Goal: Use online tool/utility: Utilize a website feature to perform a specific function

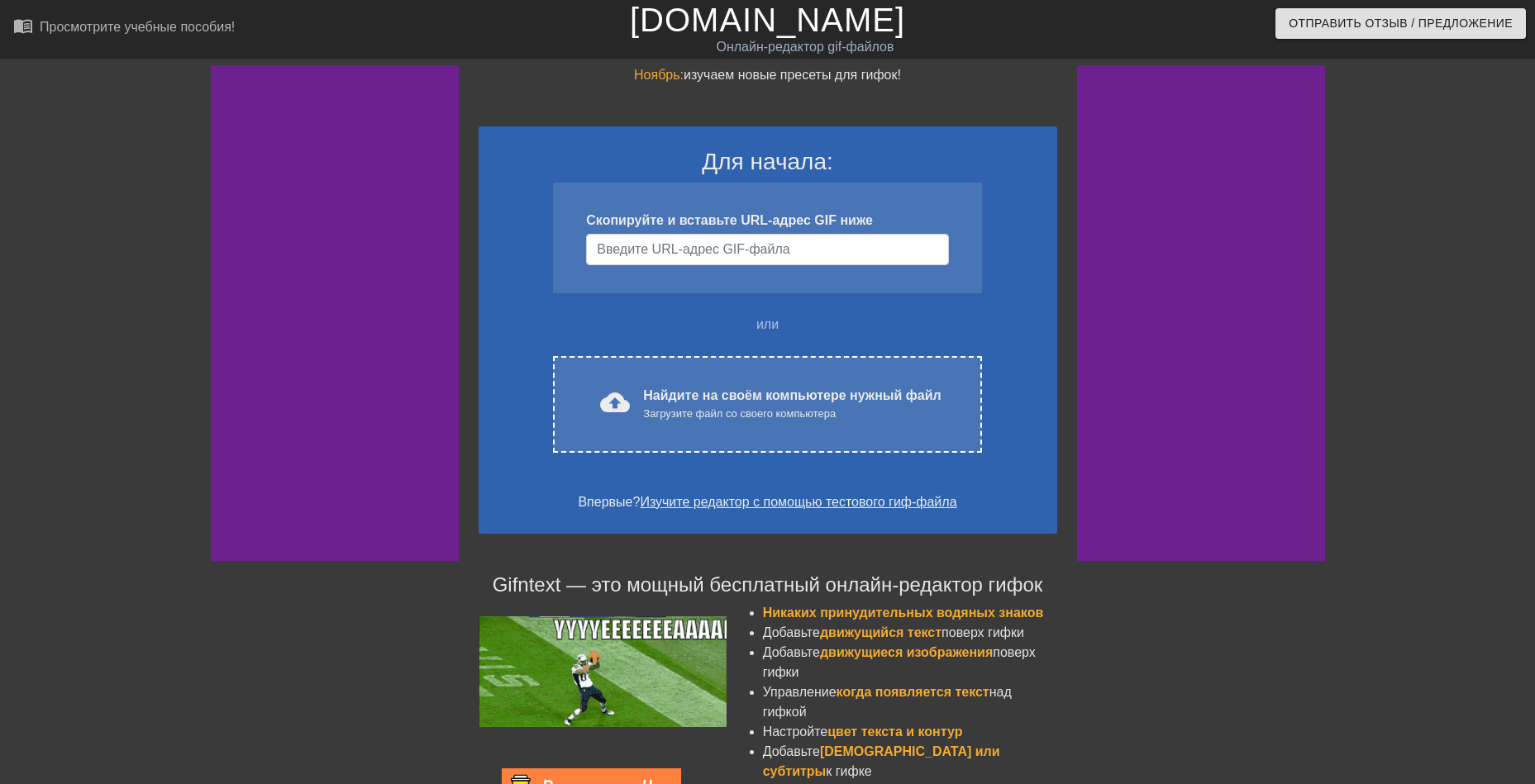
click at [366, 712] on div "Ноябрь: изучаем новые пресеты для гифок! Для начала: Скопируйте и вставьте URL-…" at bounding box center [768, 509] width 1535 height 888
click at [677, 24] on ya-tr-span "[DOMAIN_NAME]" at bounding box center [768, 20] width 275 height 36
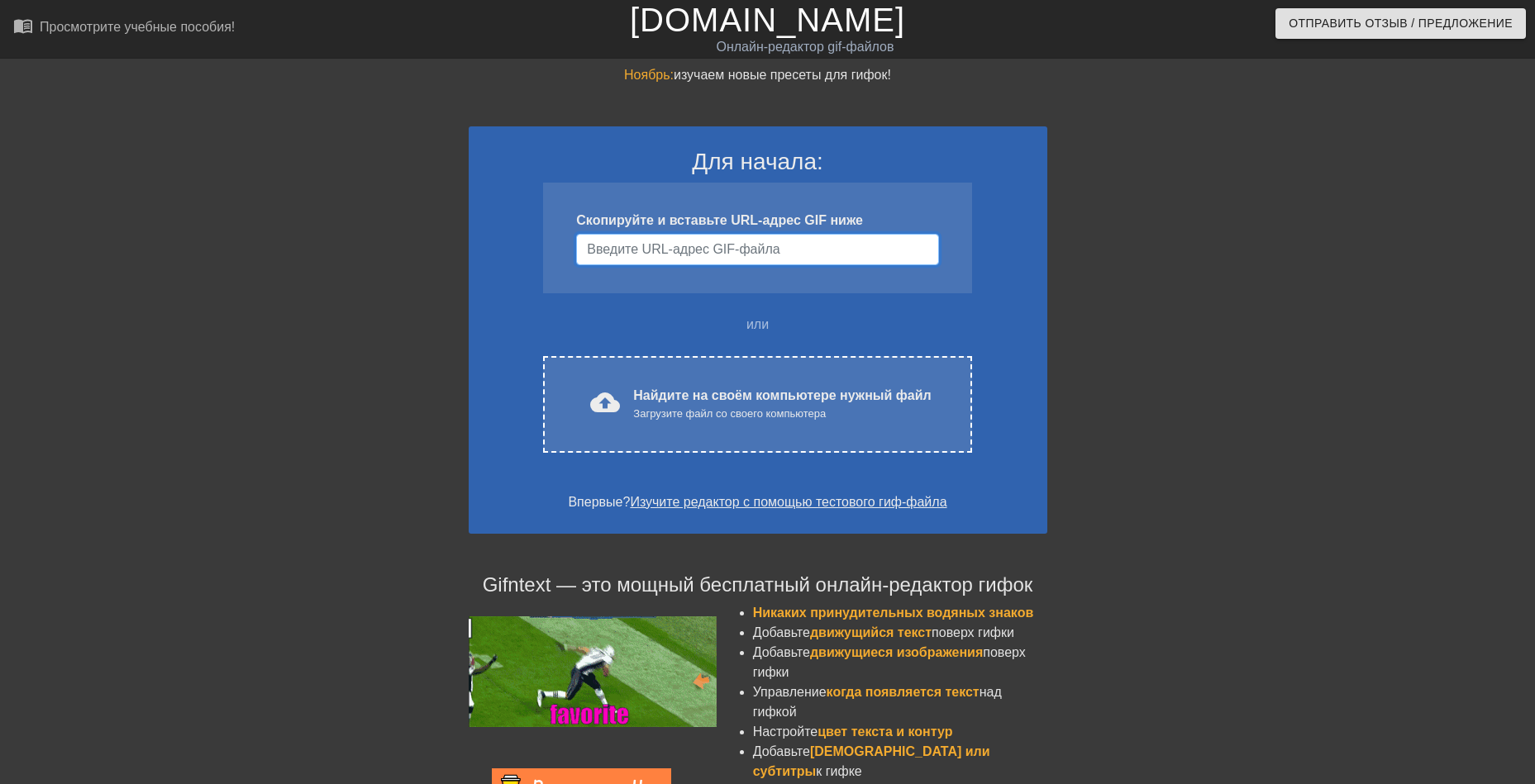
click at [623, 241] on input "Имя пользователя" at bounding box center [757, 250] width 362 height 32
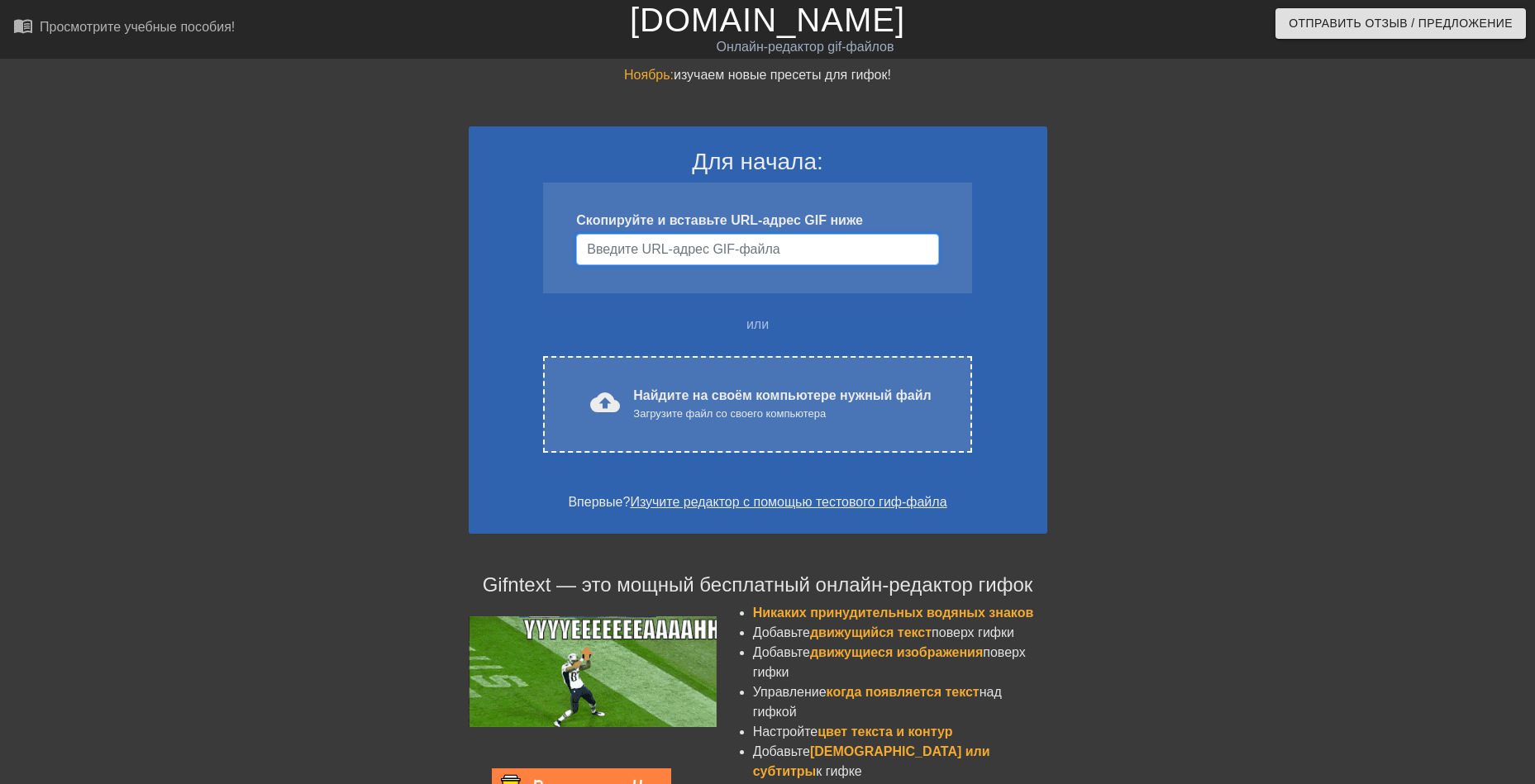
paste input "[URL][DOMAIN_NAME][DOMAIN_NAME][PERSON_NAME]"
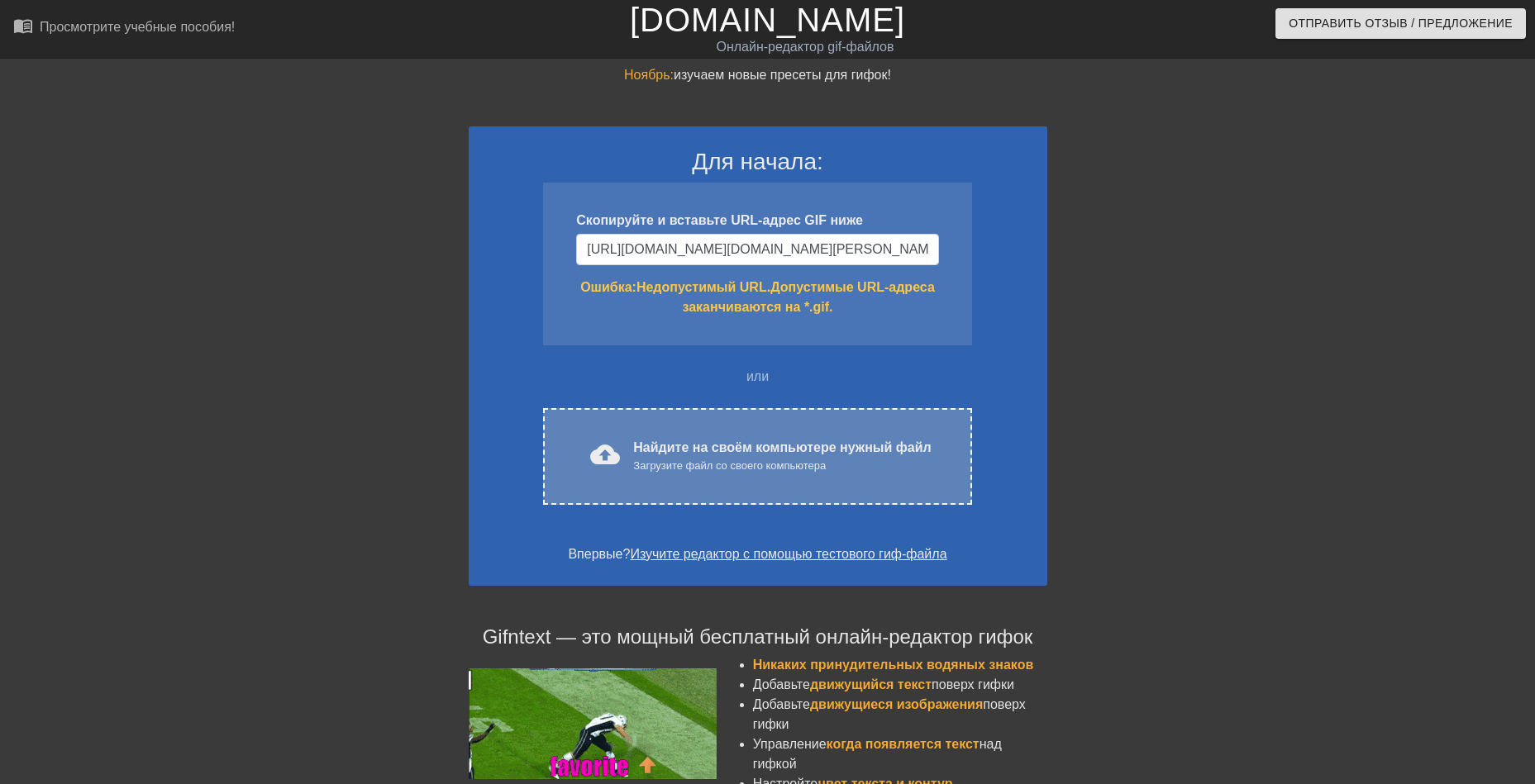
click at [768, 475] on div "cloud_upload загрузить Найдите на своём компьютере нужный файл Загрузите файл с…" at bounding box center [757, 457] width 359 height 37
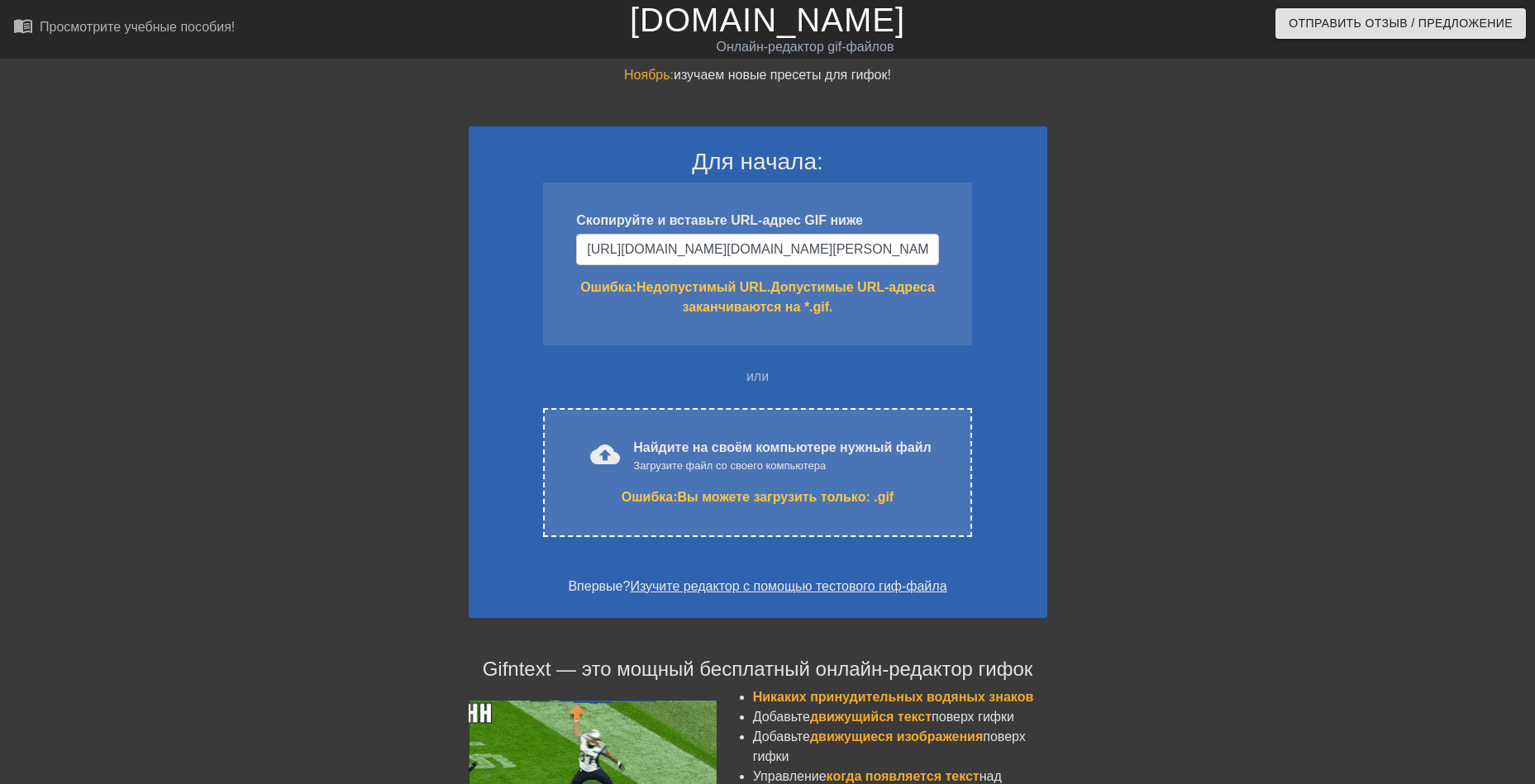
click at [14, 663] on div "Ноябрь: изучаем новые пресеты для гифок! Для начала: Скопируйте и вставьте URL-…" at bounding box center [768, 551] width 1535 height 972
drag, startPoint x: 615, startPoint y: 244, endPoint x: 1374, endPoint y: 274, distance: 759.6
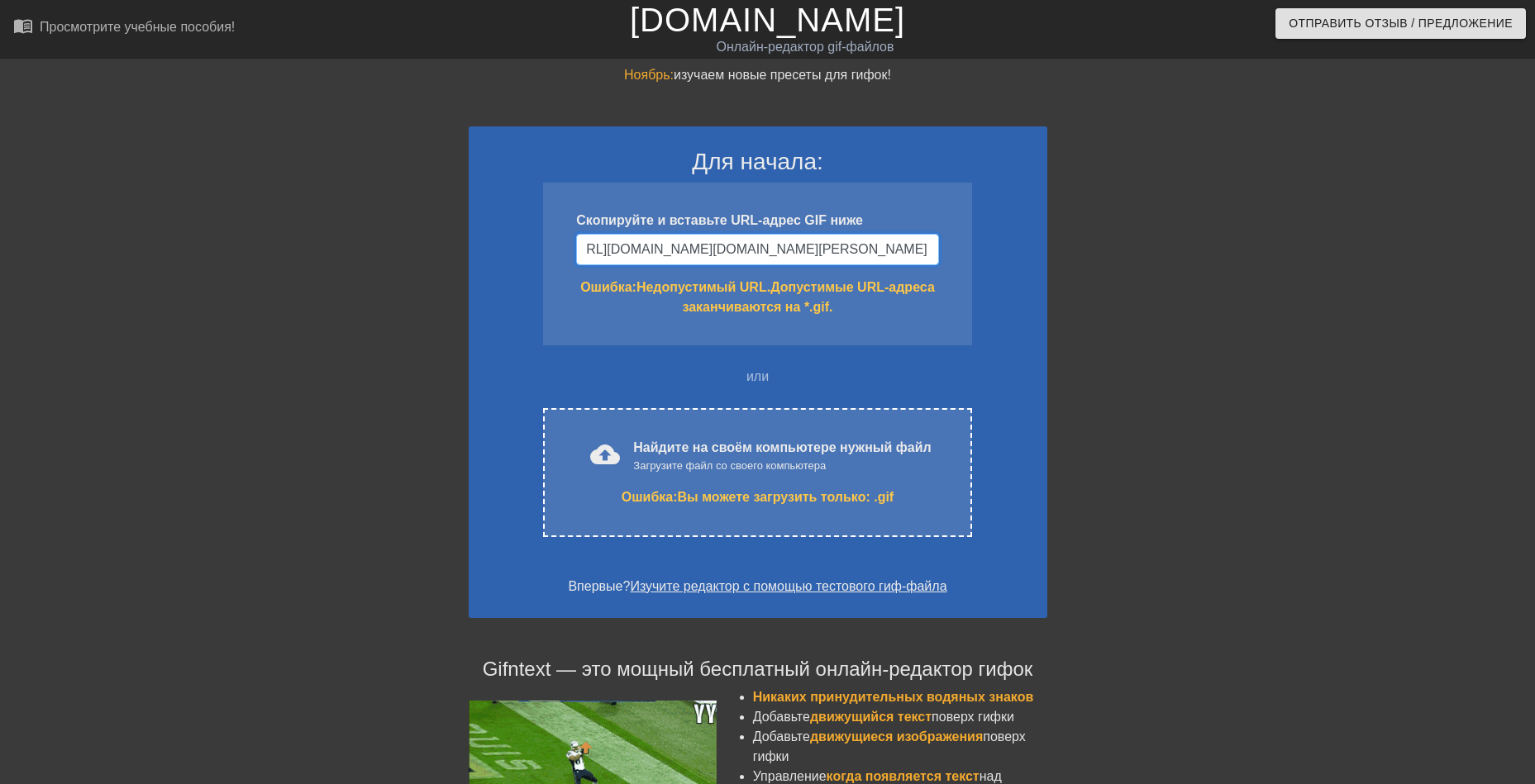
click at [1338, 271] on div "Ноябрь: изучаем новые пресеты для гифок! Для начала: Скопируйте и вставьте URL-…" at bounding box center [768, 551] width 1535 height 972
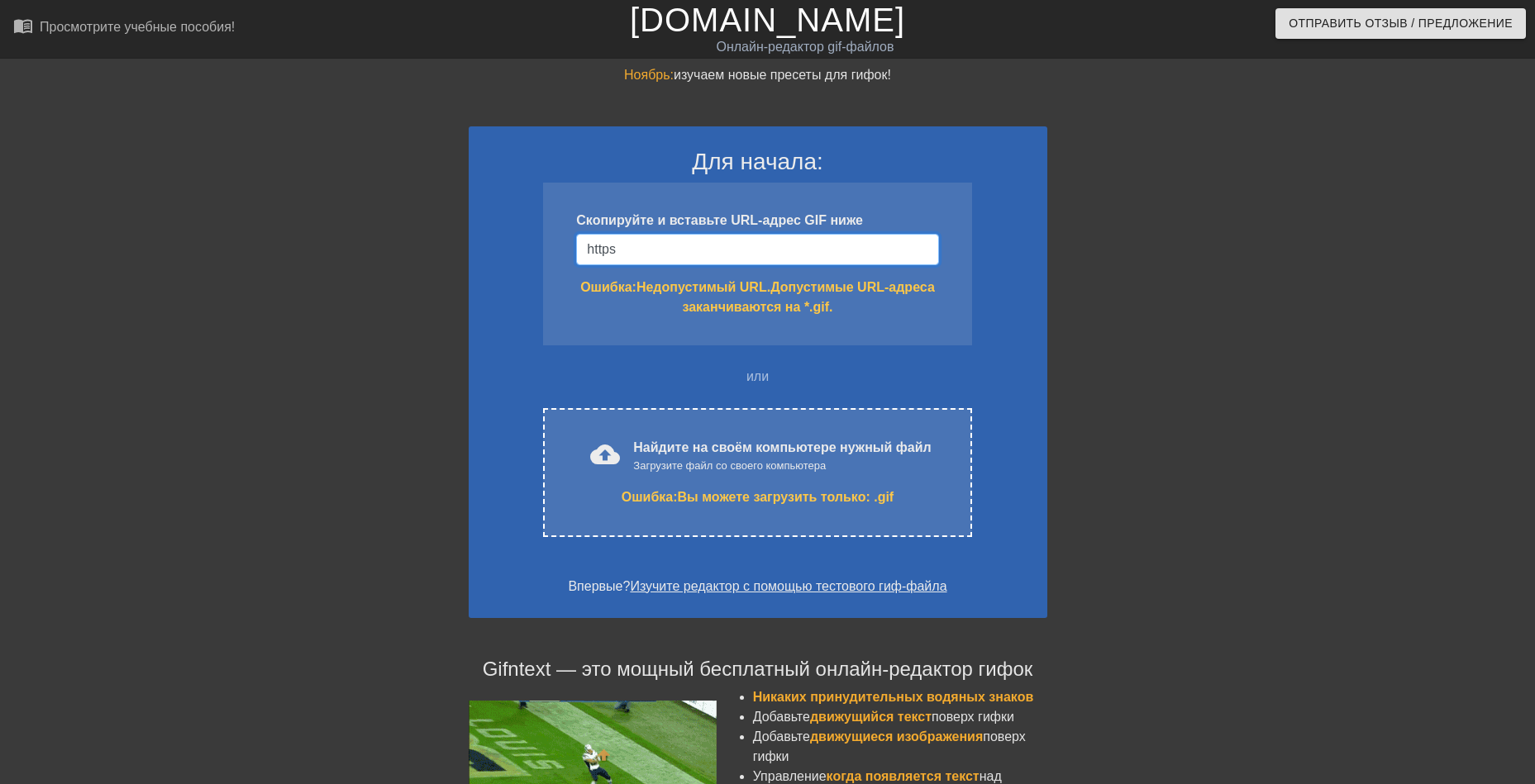
scroll to position [0, 0]
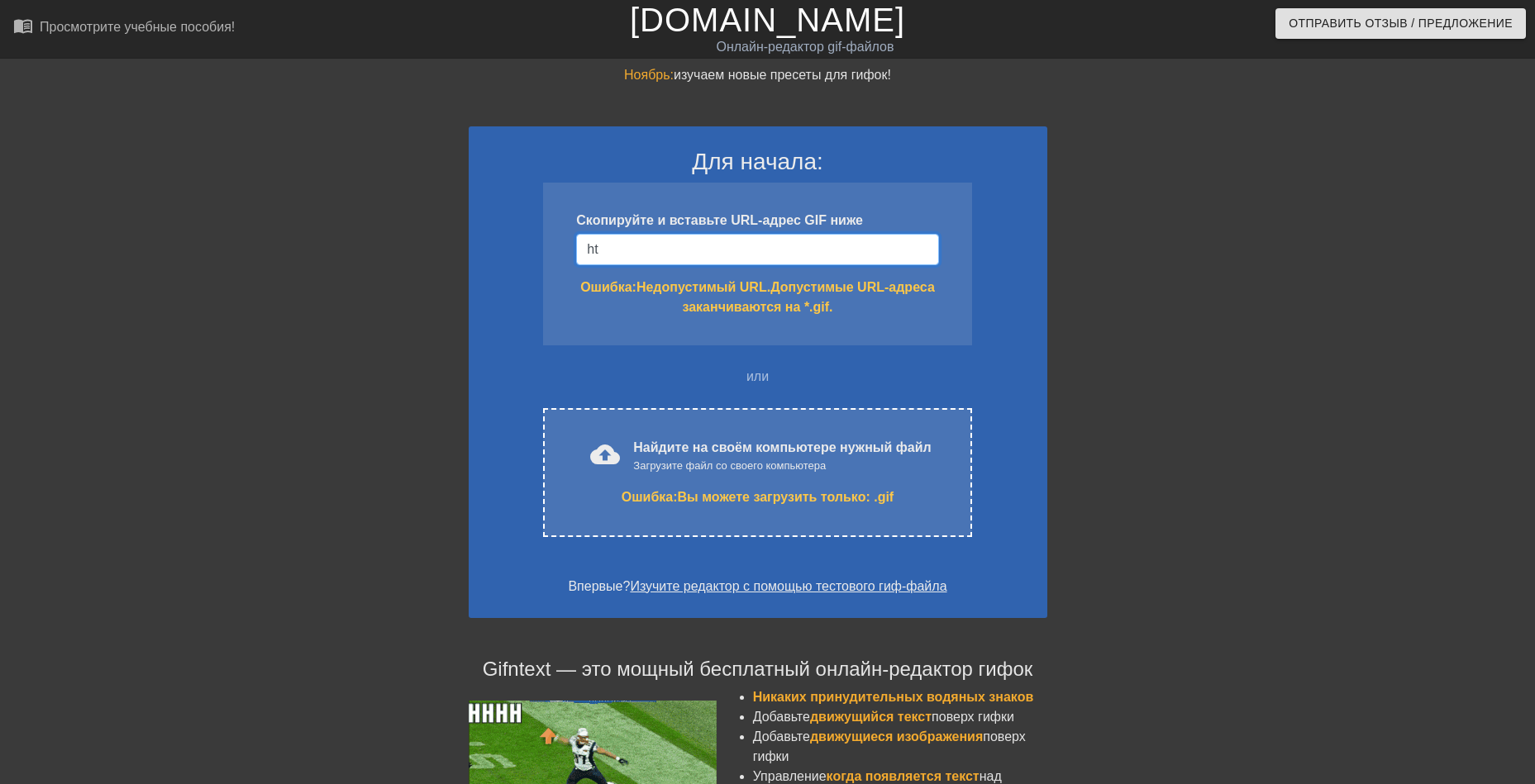
type input "h"
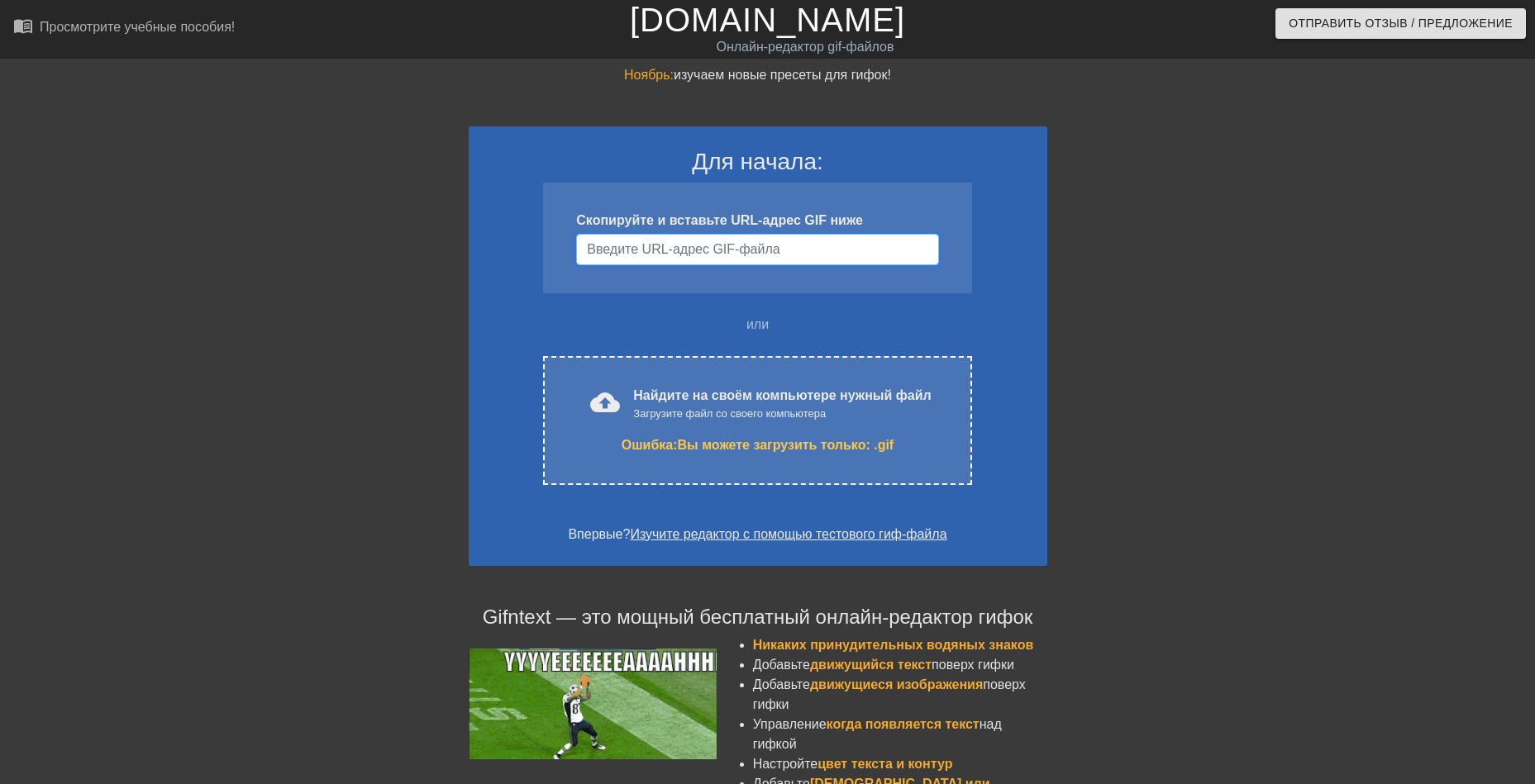
paste input "[URL][DOMAIN_NAME][PERSON_NAME]"
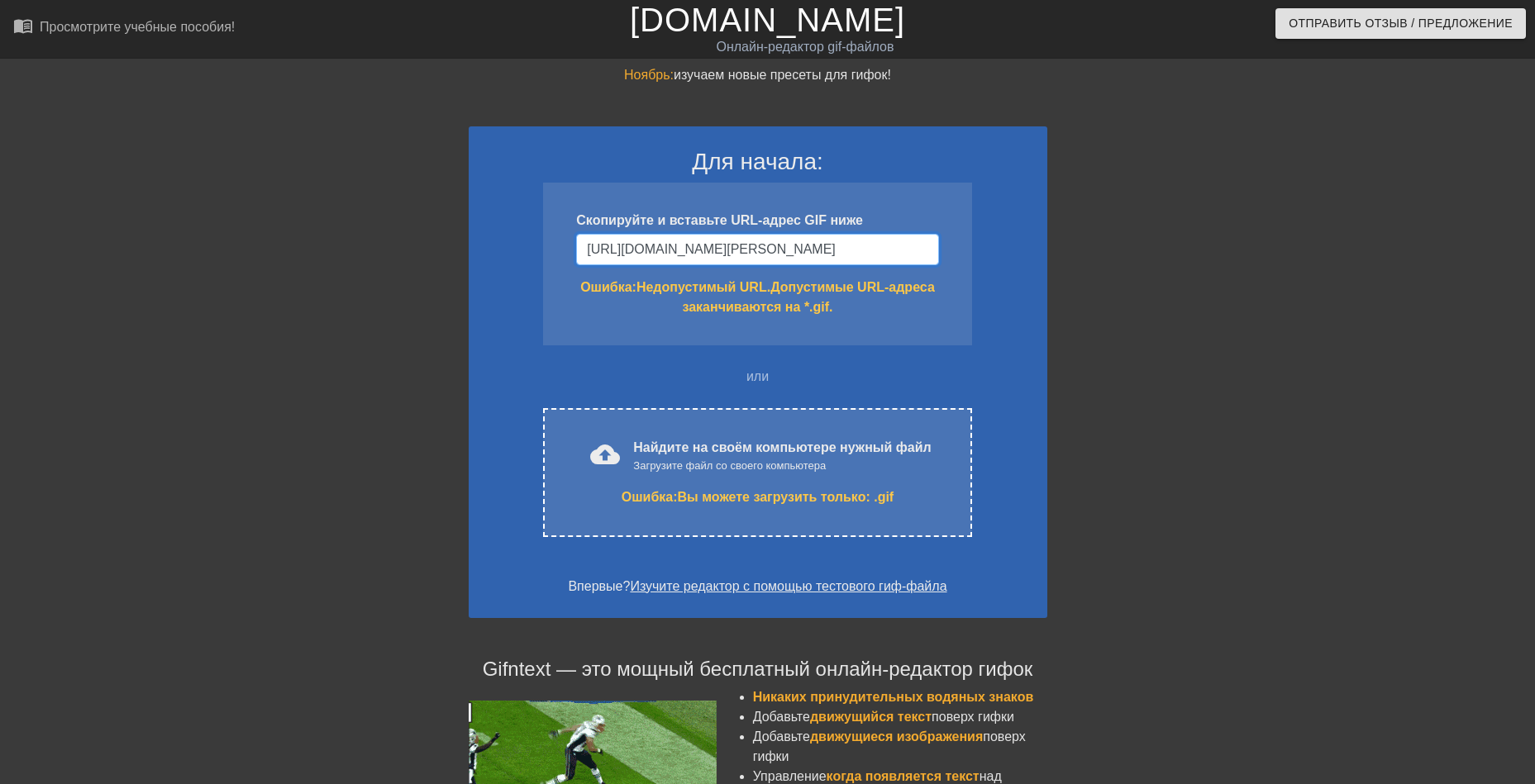
drag, startPoint x: 812, startPoint y: 258, endPoint x: 387, endPoint y: 225, distance: 426.3
click at [379, 225] on div "Ноябрь: изучаем новые пресеты для гифок! Для начала: Скопируйте и вставьте URL-…" at bounding box center [768, 551] width 1535 height 972
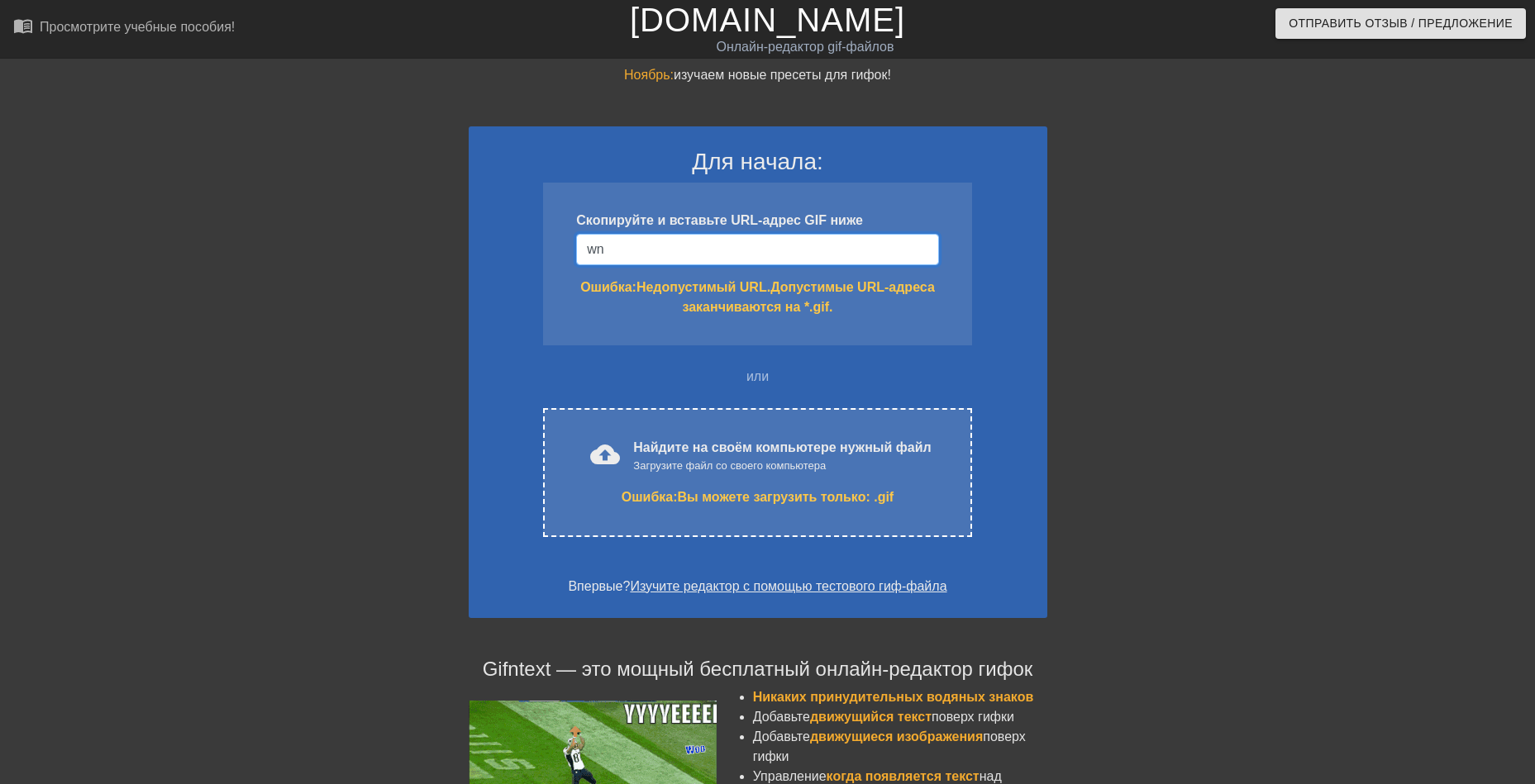
type input "w"
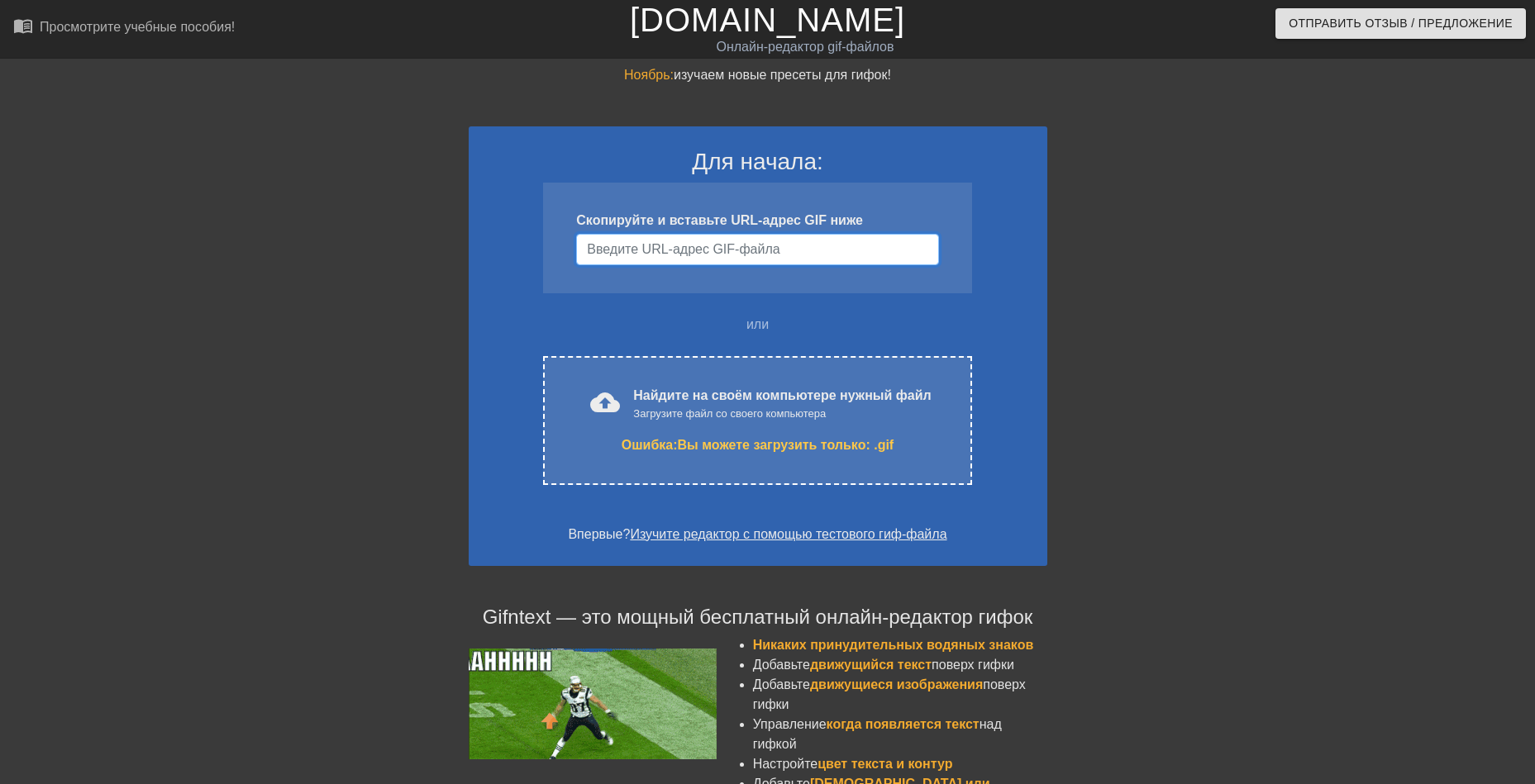
drag, startPoint x: 767, startPoint y: 263, endPoint x: 732, endPoint y: 254, distance: 36.1
click at [732, 254] on input "Имя пользователя" at bounding box center [757, 250] width 362 height 32
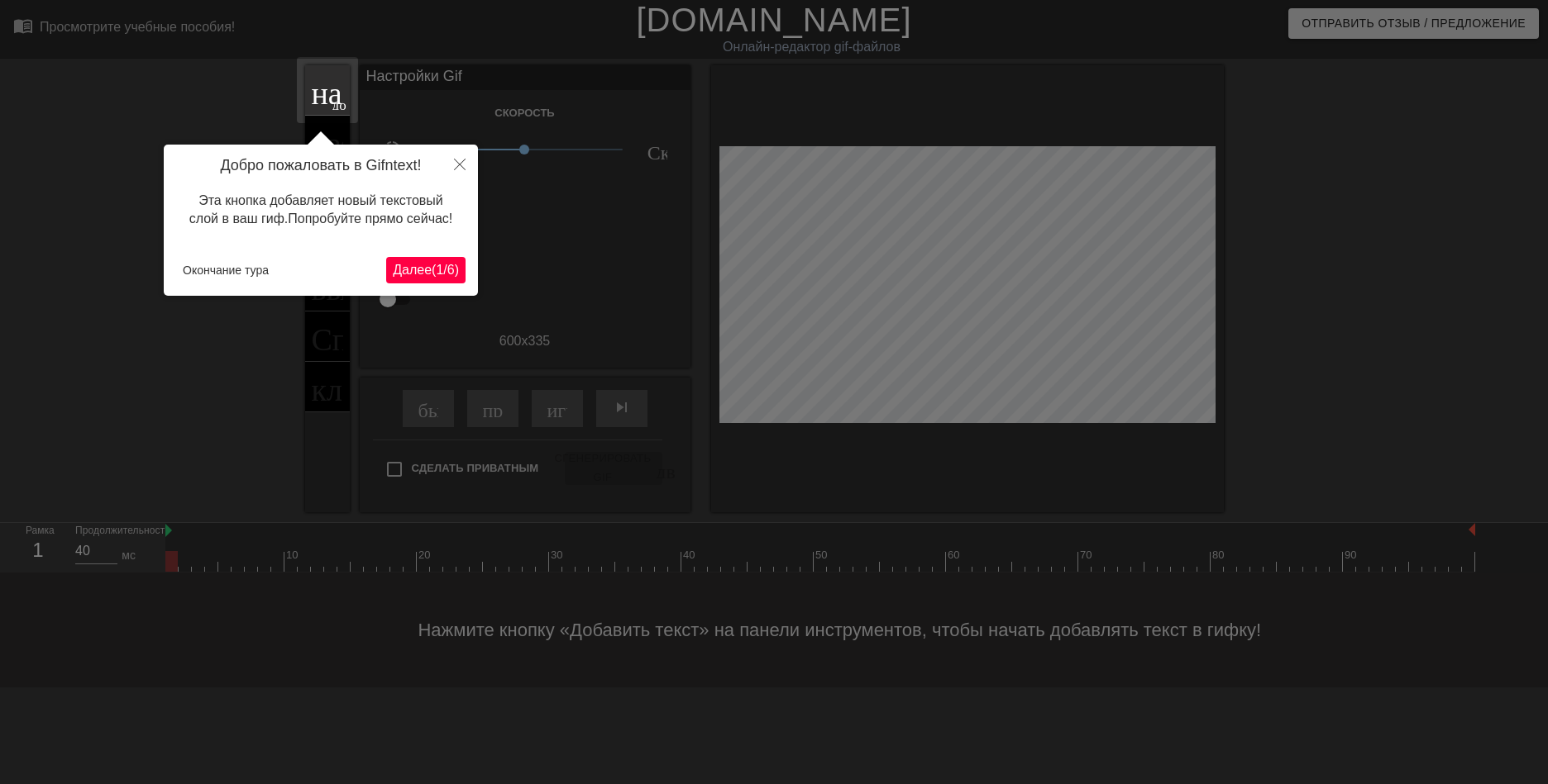
click at [425, 273] on ya-tr-span "Далее" at bounding box center [412, 269] width 39 height 14
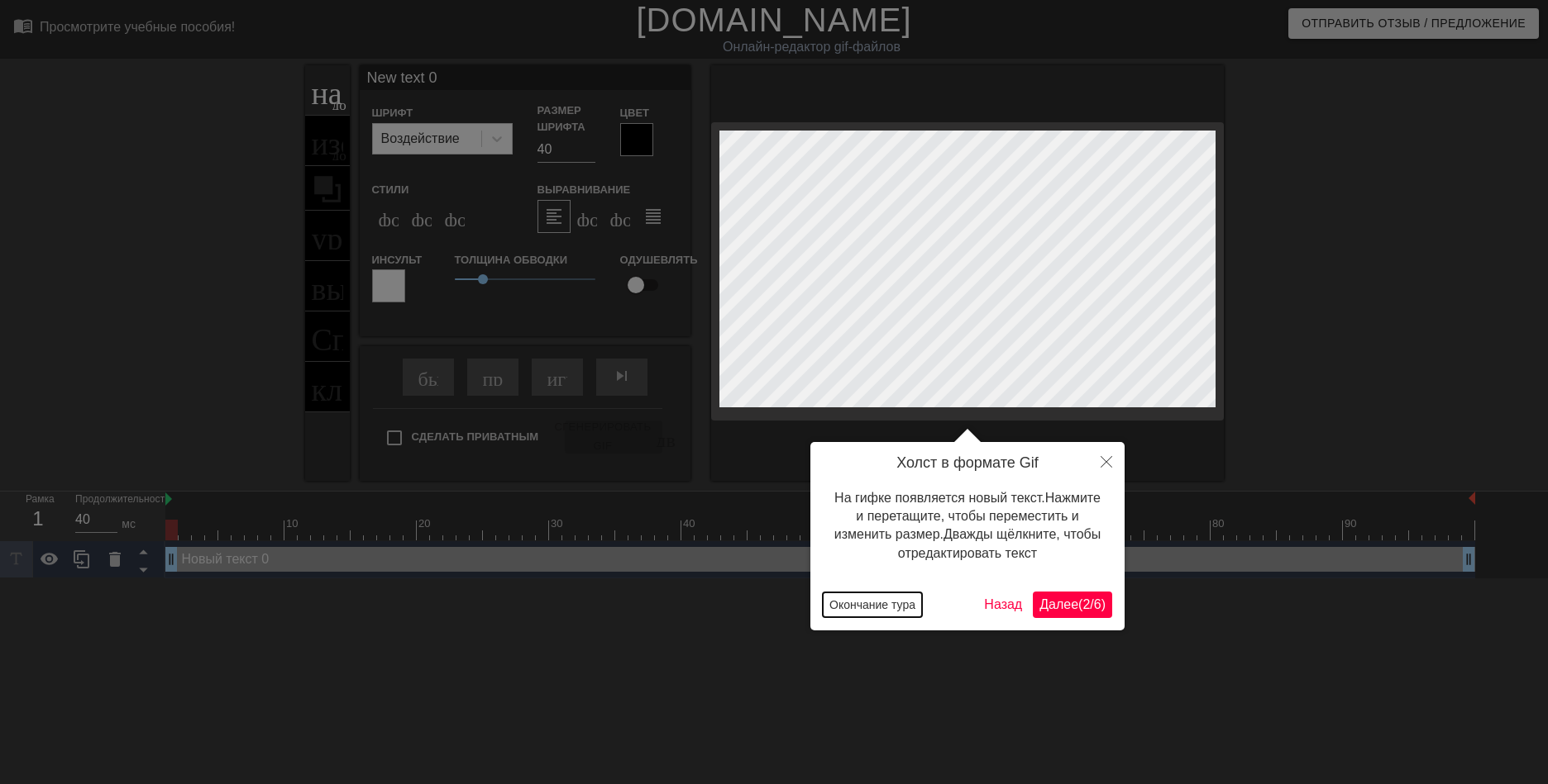
click at [867, 606] on ya-tr-span "Окончание тура" at bounding box center [872, 605] width 86 height 13
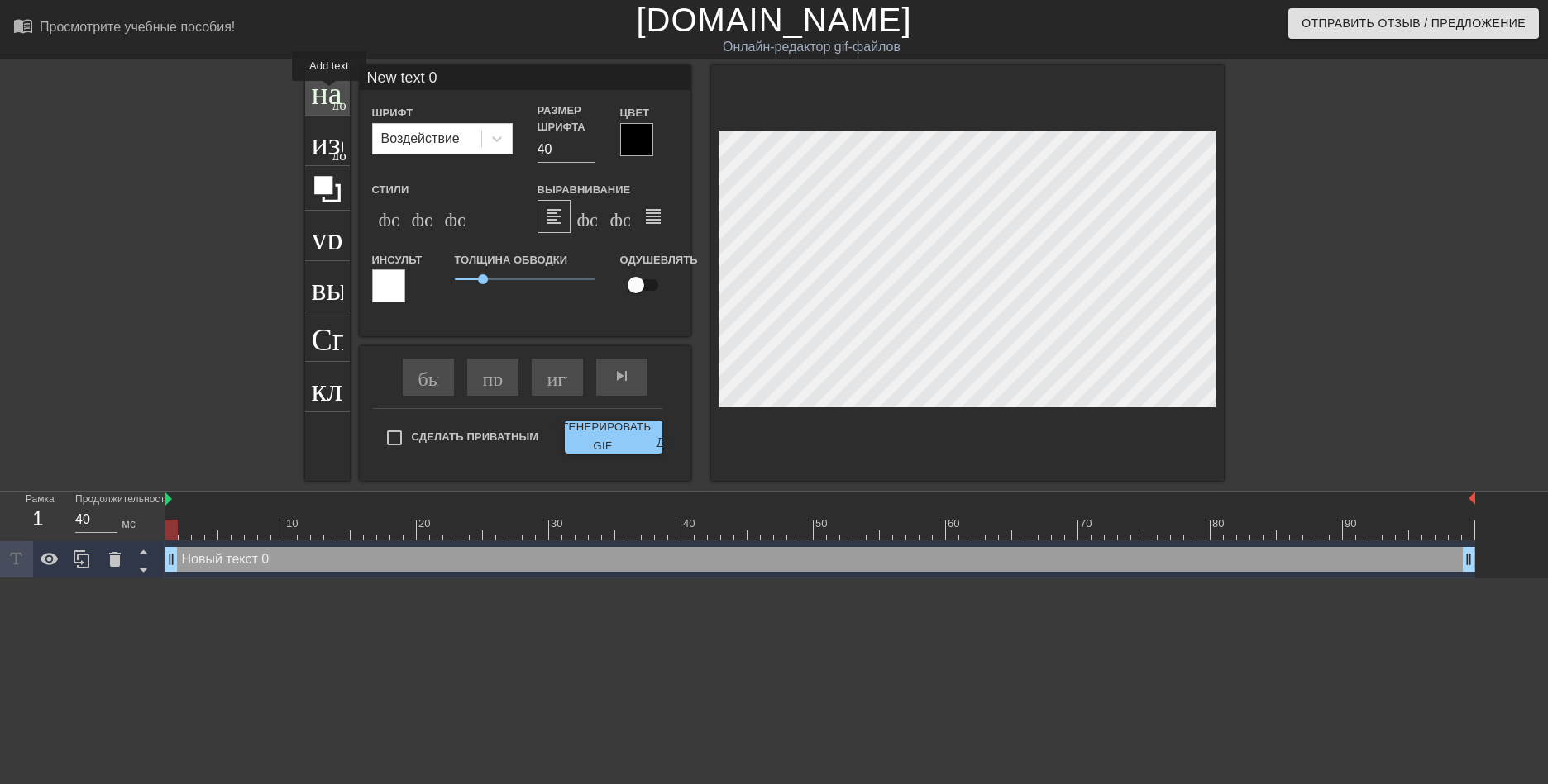
click at [329, 92] on ya-tr-span "название" at bounding box center [371, 89] width 119 height 32
type input "New text 1"
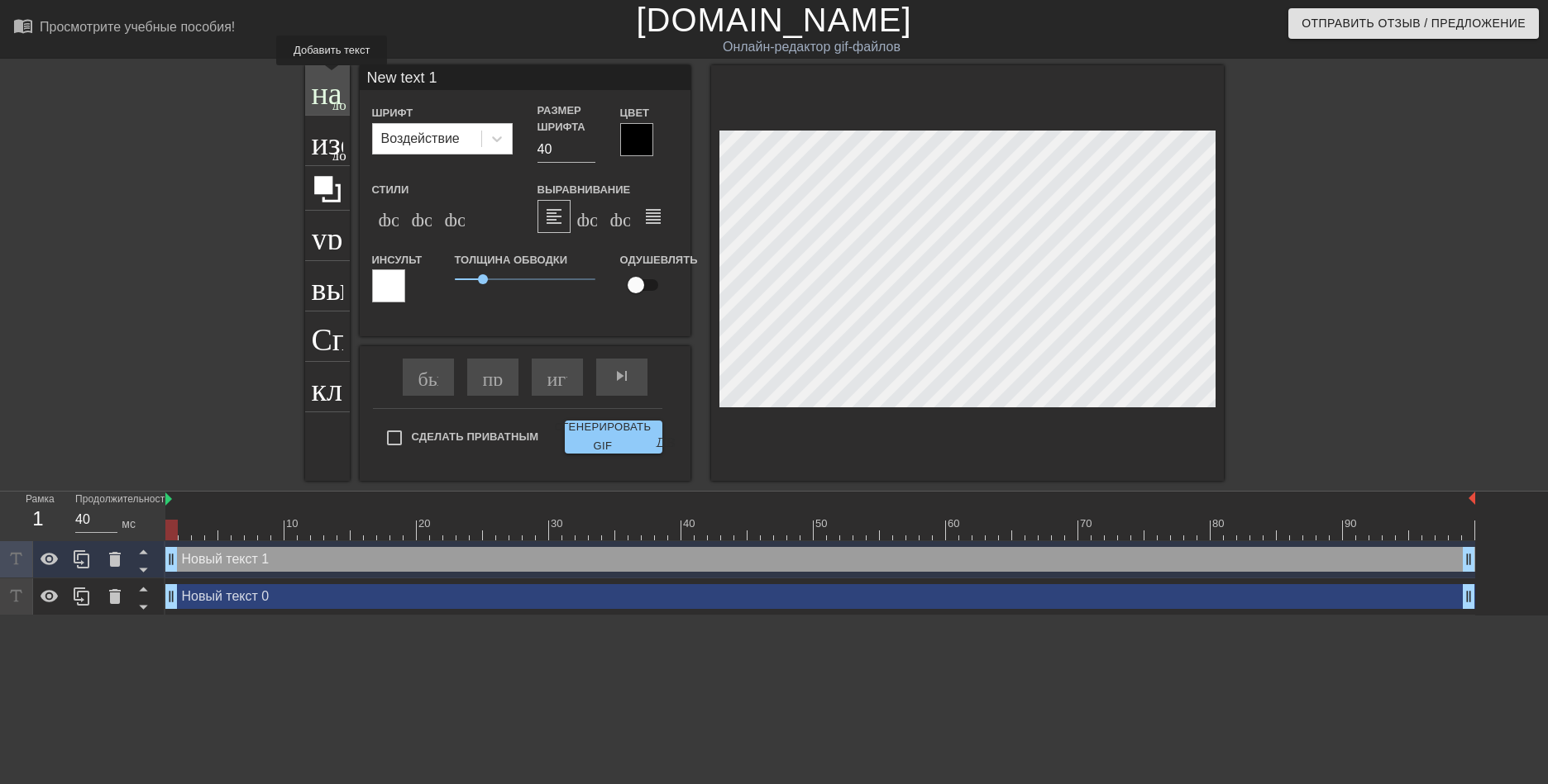
drag, startPoint x: 450, startPoint y: 75, endPoint x: 331, endPoint y: 76, distance: 119.0
click at [331, 76] on div "название добавить_круг изображение добавить_круг урожай выбор_размера_фото_боль…" at bounding box center [764, 273] width 919 height 416
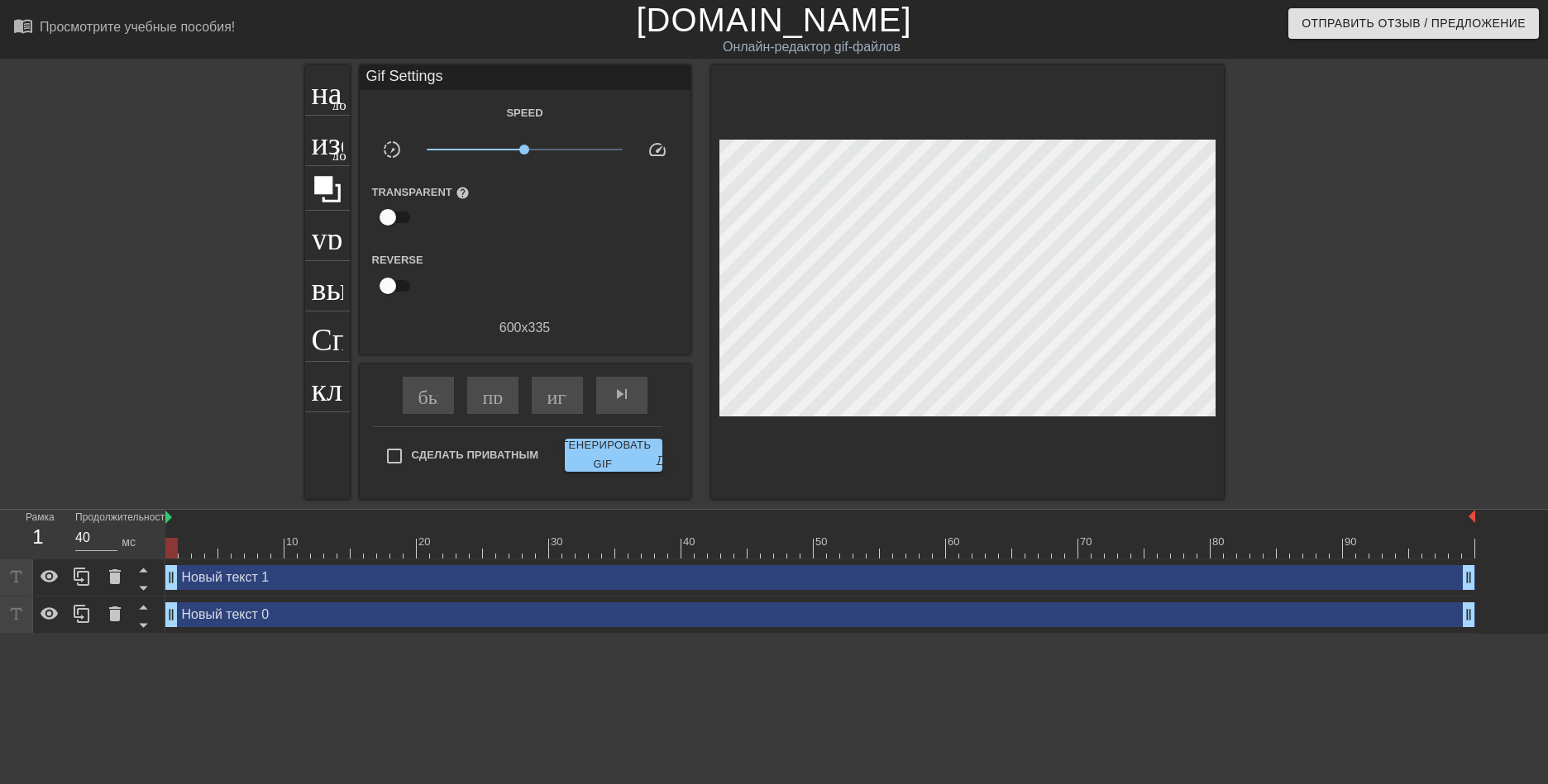
click at [1492, 249] on div "название добавить_круг изображение добавить_круг урожай выбор_размера_фото_боль…" at bounding box center [774, 282] width 1548 height 433
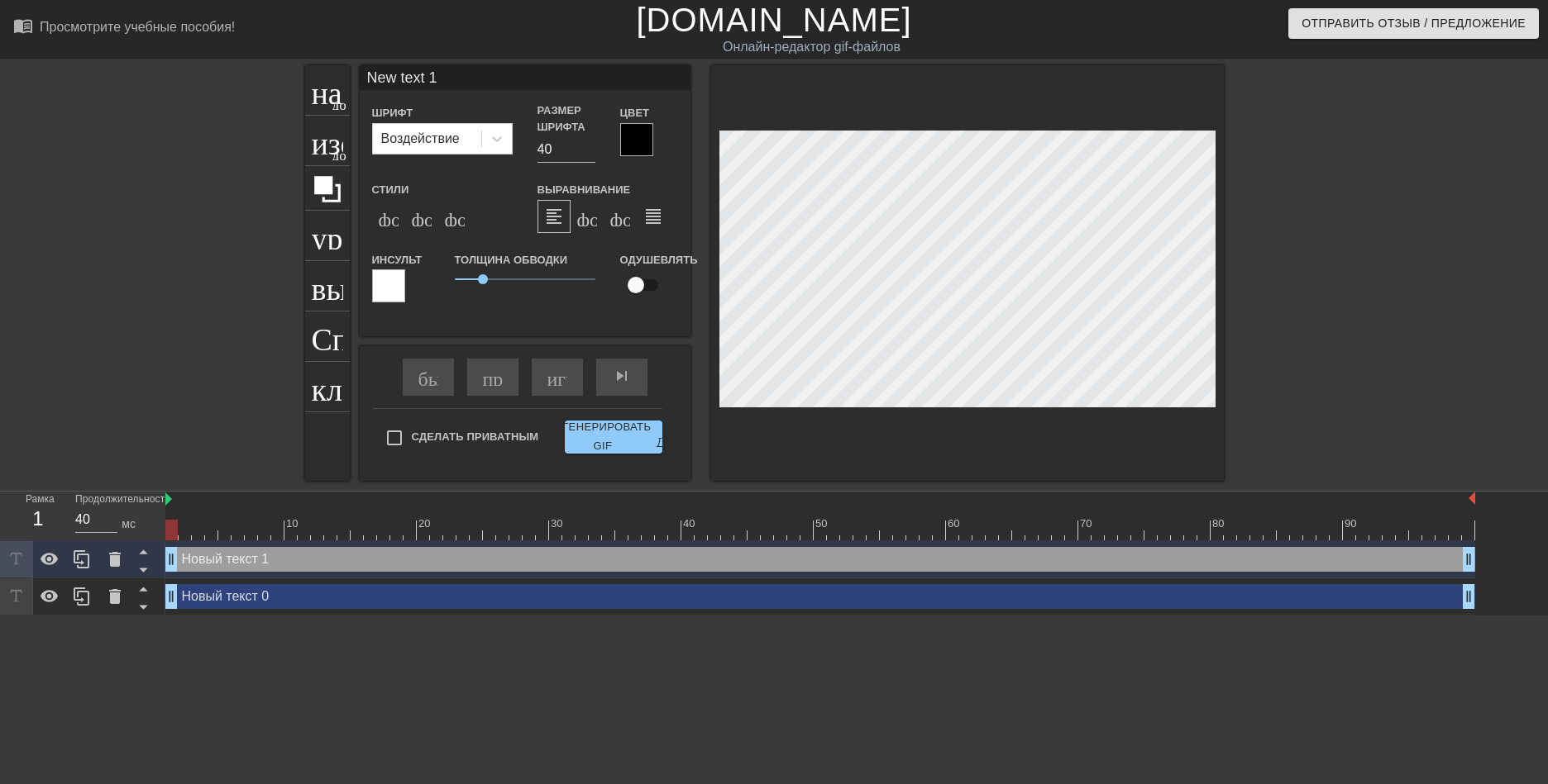
scroll to position [3, 3]
drag, startPoint x: 452, startPoint y: 75, endPoint x: 222, endPoint y: 61, distance: 230.4
click at [222, 61] on div "menu_book_бук меню Просмотрите учебные пособия! [DOMAIN_NAME] Онлайн-редактор g…" at bounding box center [774, 308] width 1548 height 615
type input "1"
paste input "Zhirafik_Rafik"
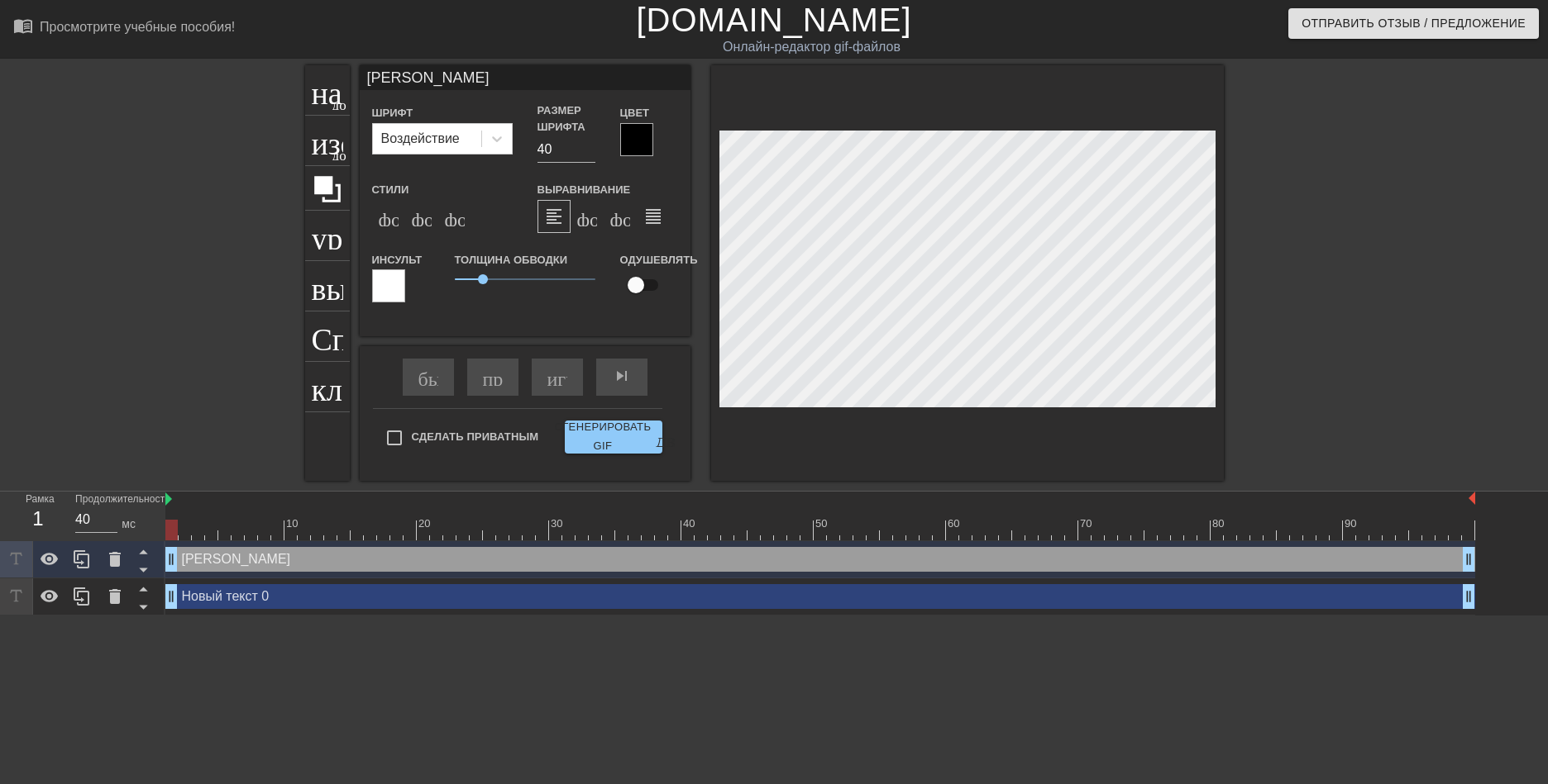
drag, startPoint x: 541, startPoint y: 76, endPoint x: 256, endPoint y: 77, distance: 285.0
click at [256, 77] on div "название добавить_круг изображение добавить_круг урожай выбор_размера_фото_боль…" at bounding box center [774, 273] width 1548 height 416
type input "[PERSON_NAME]"
click at [628, 141] on div at bounding box center [636, 139] width 33 height 33
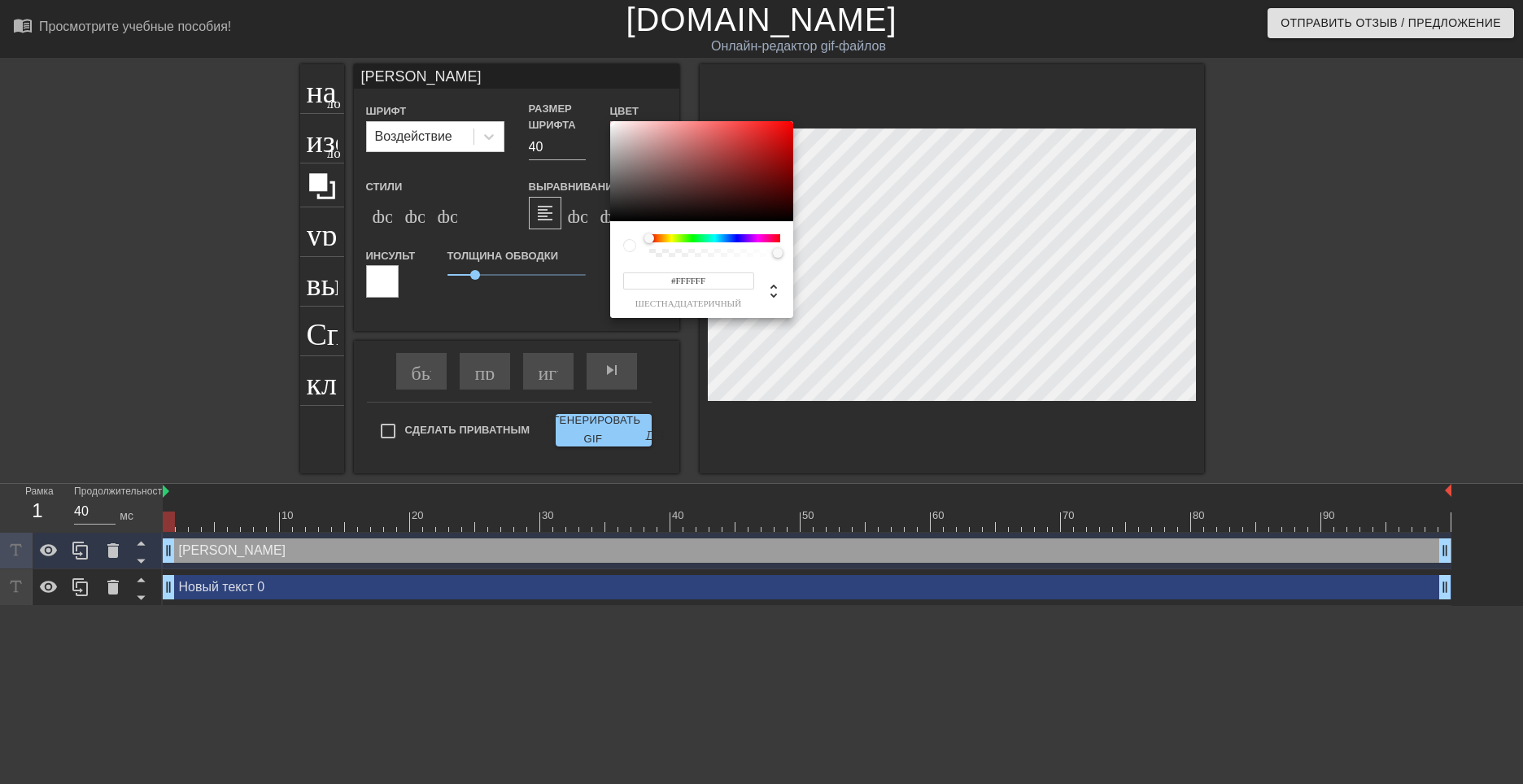
drag, startPoint x: 728, startPoint y: 149, endPoint x: 597, endPoint y: 105, distance: 138.2
click at [598, 105] on div "#FFFFFF шестнадцатеричный" at bounding box center [762, 392] width 1523 height 784
type input "#FFFFFF"
drag, startPoint x: 633, startPoint y: 151, endPoint x: 601, endPoint y: 118, distance: 46.0
click at [601, 118] on div "#FFFFFF шестнадцатеричный" at bounding box center [762, 392] width 1523 height 784
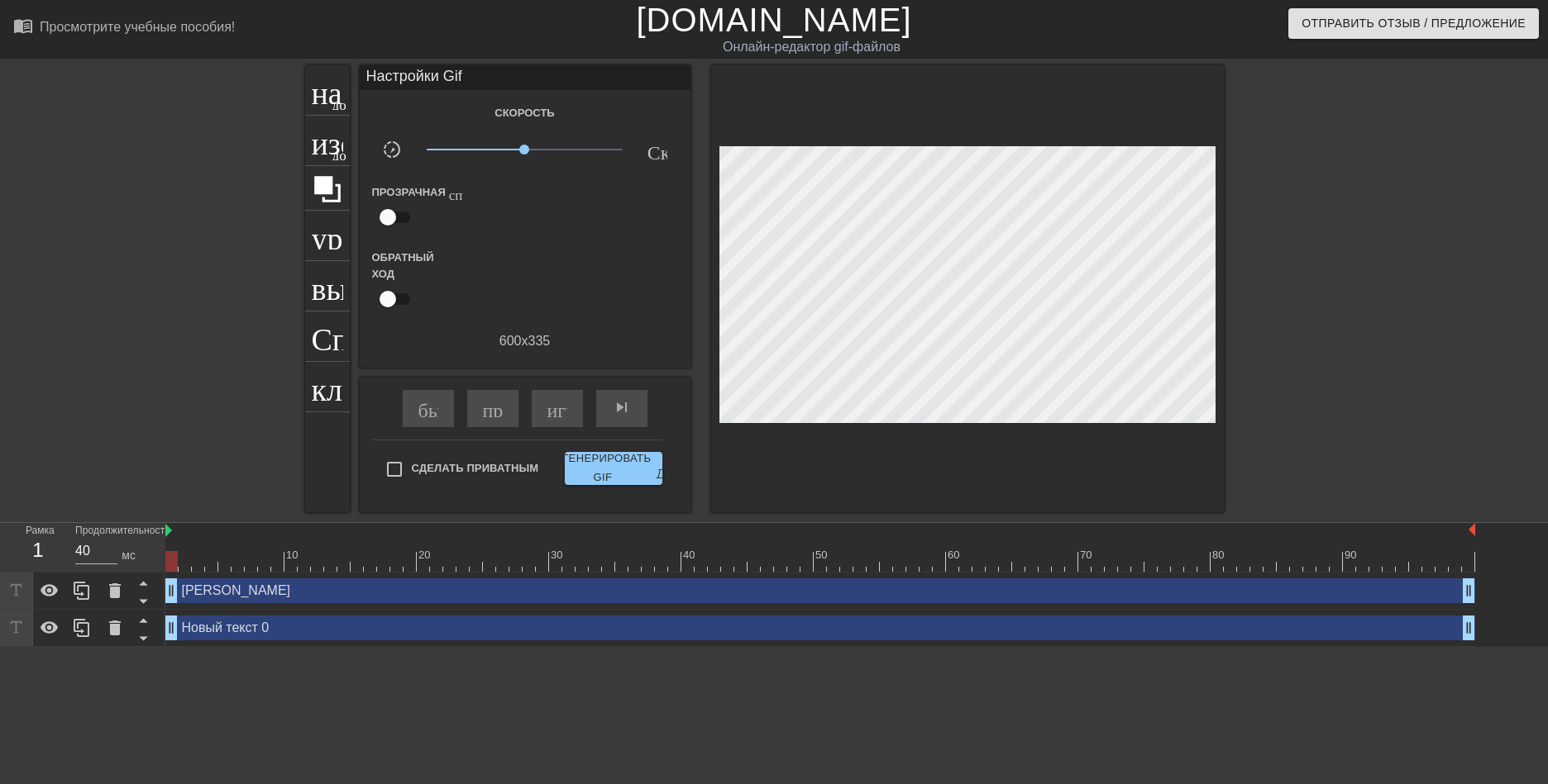
click at [380, 632] on div "Новый текст 0 drag_handle - ручка перетаскивания drag_handle - ручка перетаскив…" at bounding box center [820, 627] width 1309 height 25
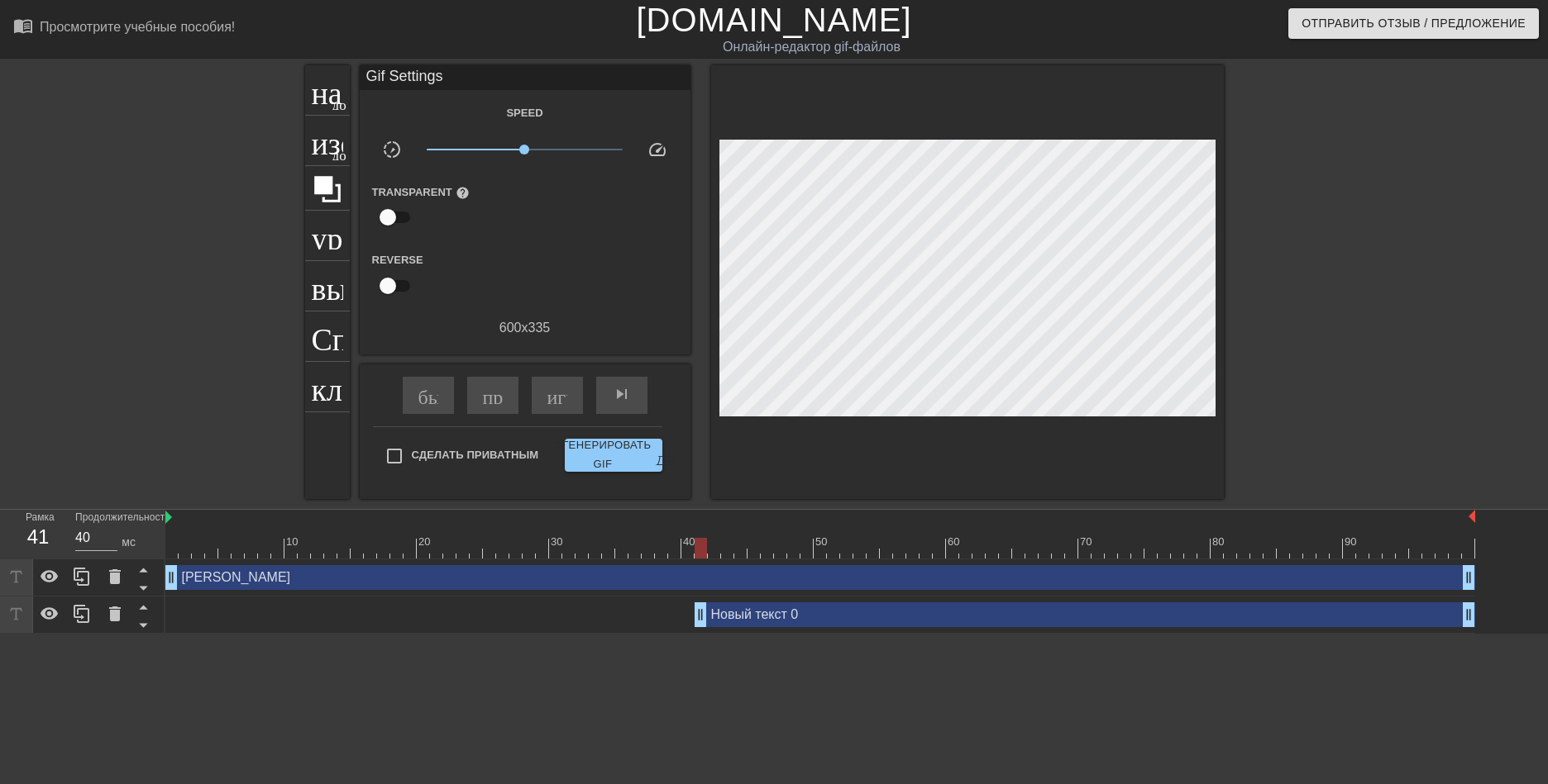
drag, startPoint x: 167, startPoint y: 602, endPoint x: 698, endPoint y: 650, distance: 533.2
click at [698, 634] on html "menu_book_бук меню Просмотрите учебные пособия! [DOMAIN_NAME] Онлайн-редактор g…" at bounding box center [774, 317] width 1548 height 634
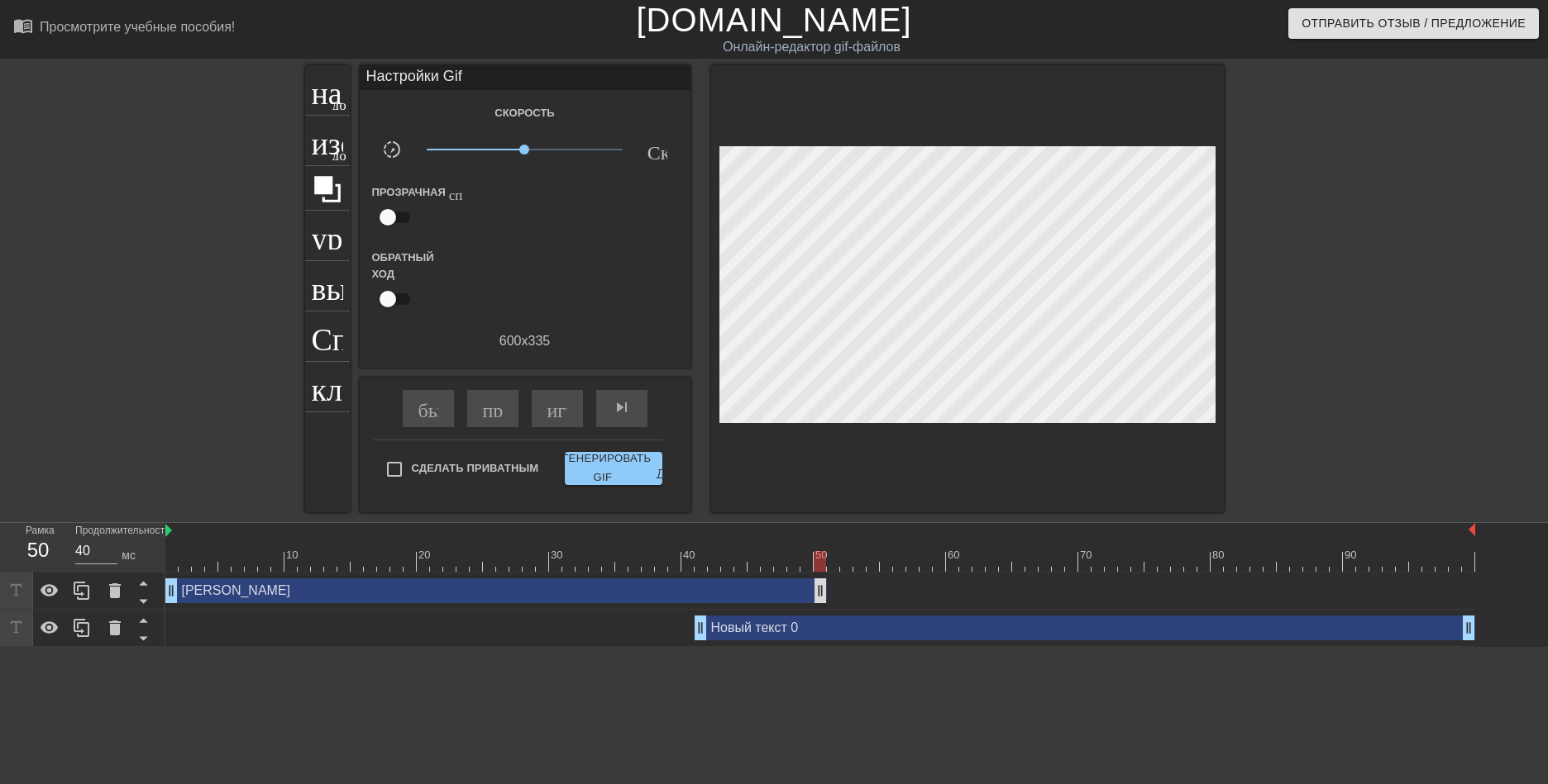
drag, startPoint x: 1469, startPoint y: 593, endPoint x: 822, endPoint y: 601, distance: 647.0
drag, startPoint x: 702, startPoint y: 631, endPoint x: 831, endPoint y: 630, distance: 129.0
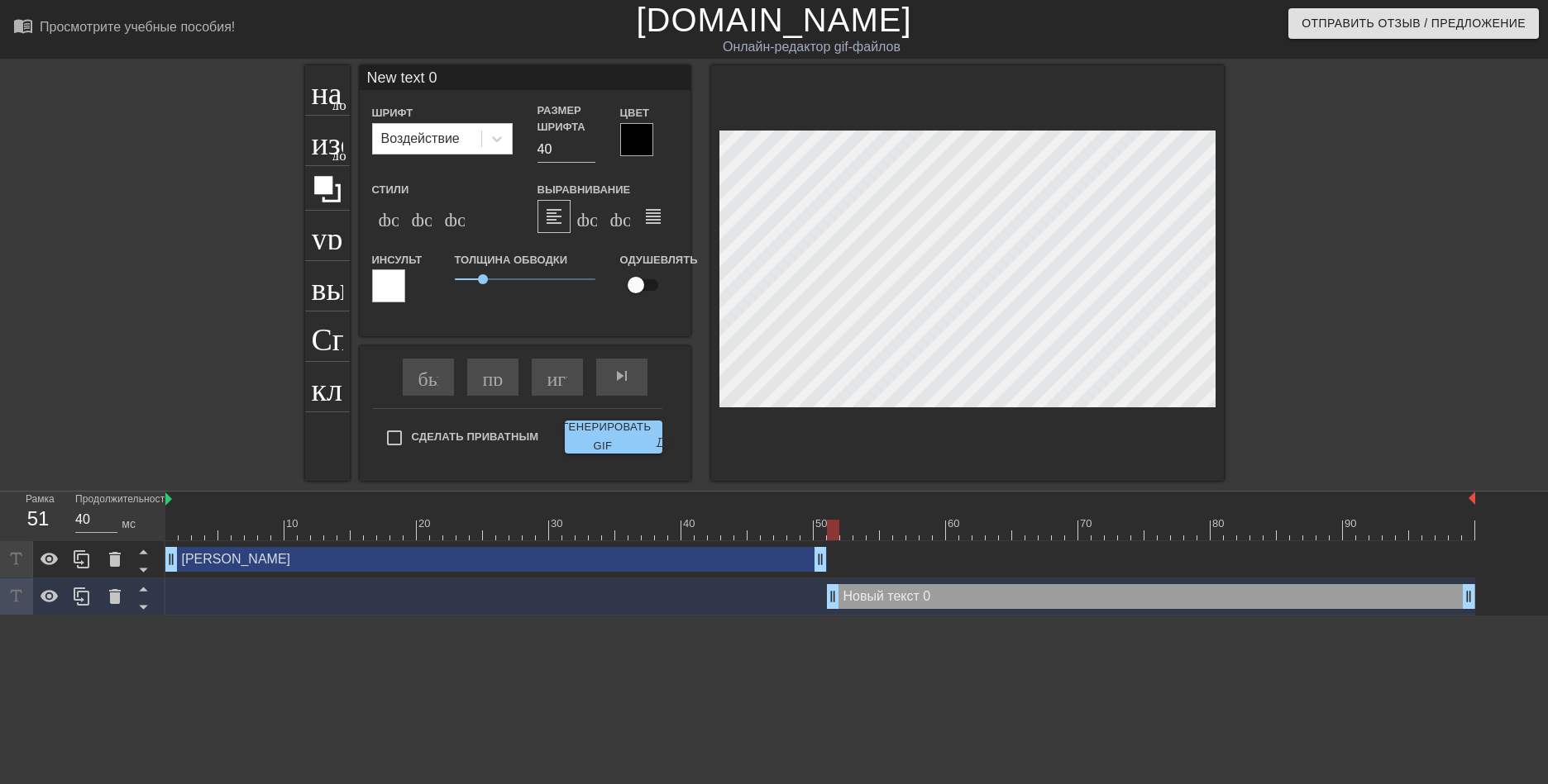
click at [458, 69] on input "New text 0" at bounding box center [525, 77] width 331 height 25
drag, startPoint x: 458, startPoint y: 76, endPoint x: 199, endPoint y: 65, distance: 259.2
click at [193, 65] on div "название добавить_круг изображение добавить_круг урожай выбор_размера_фото_боль…" at bounding box center [774, 273] width 1548 height 416
click at [514, 69] on input "Buhanka and [PERSON_NAME]" at bounding box center [525, 77] width 331 height 25
drag, startPoint x: 517, startPoint y: 74, endPoint x: 217, endPoint y: 51, distance: 300.9
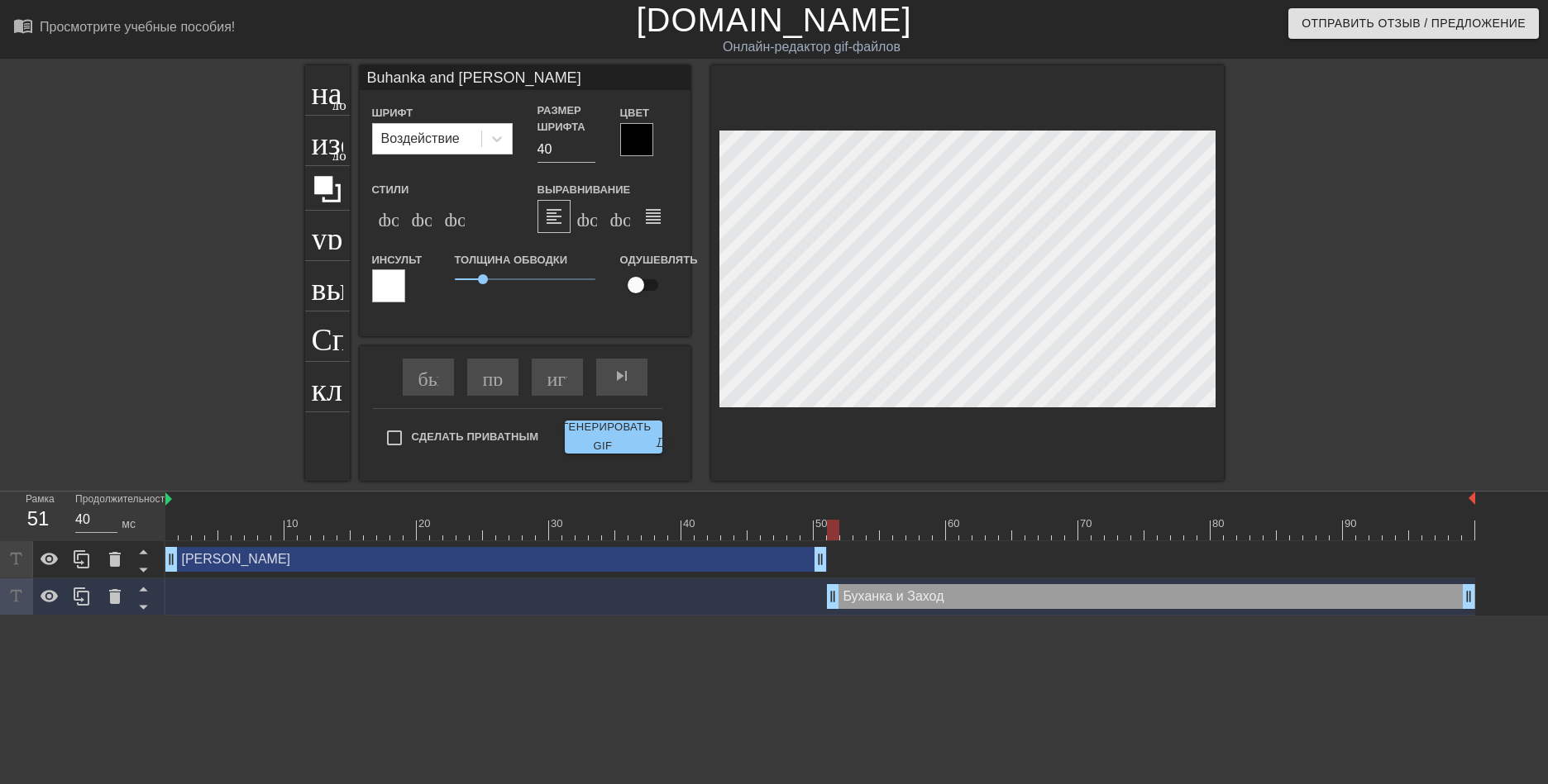
click at [226, 52] on div "menu_book_бук меню Просмотрите учебные пособия! [DOMAIN_NAME] Онлайн-редактор g…" at bounding box center [774, 308] width 1548 height 615
type input "Buhanka and [PERSON_NAME]"
click at [640, 141] on div at bounding box center [636, 139] width 33 height 33
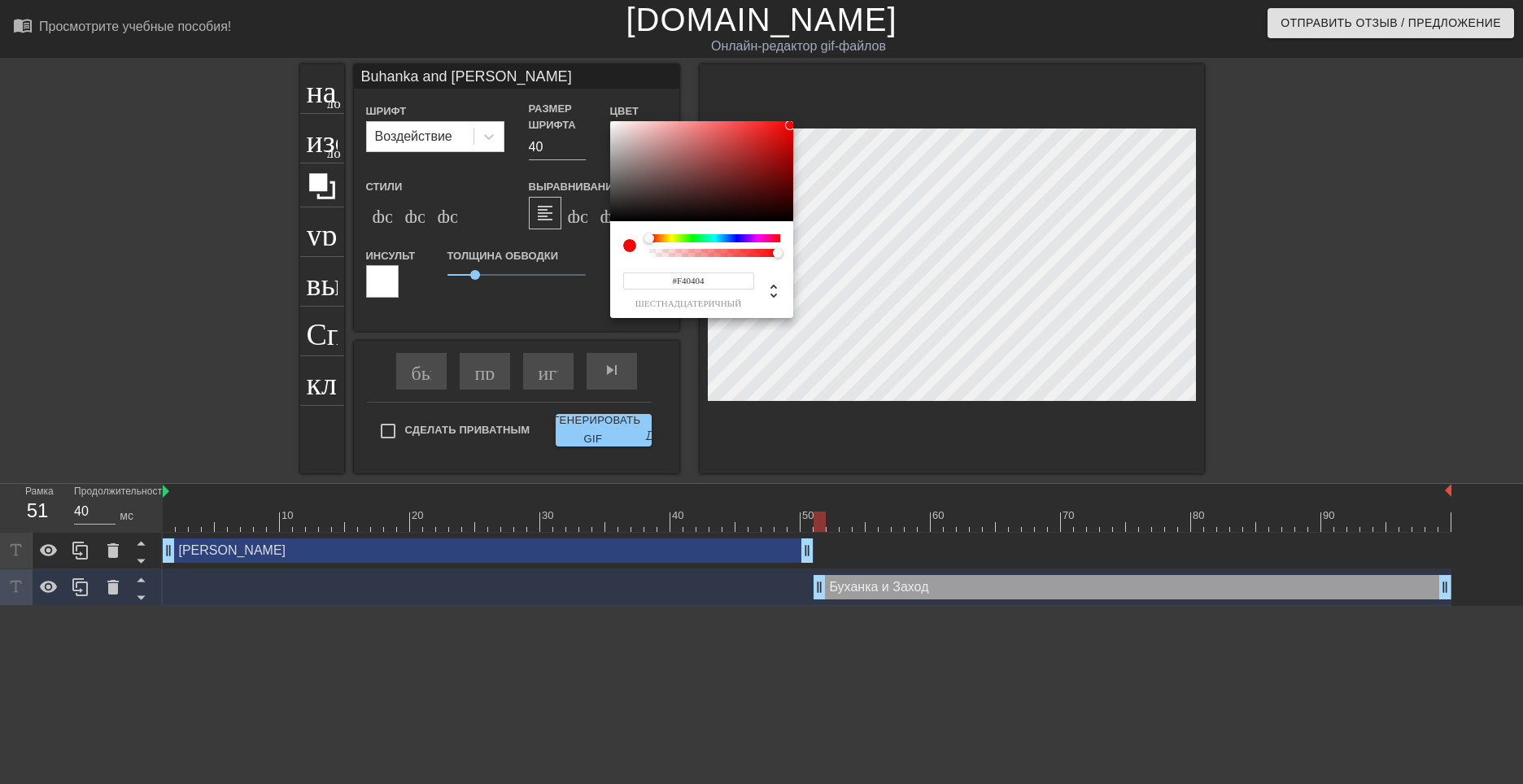
type input "#F20303"
drag, startPoint x: 684, startPoint y: 170, endPoint x: 791, endPoint y: 126, distance: 115.7
click at [791, 126] on div at bounding box center [701, 171] width 183 height 101
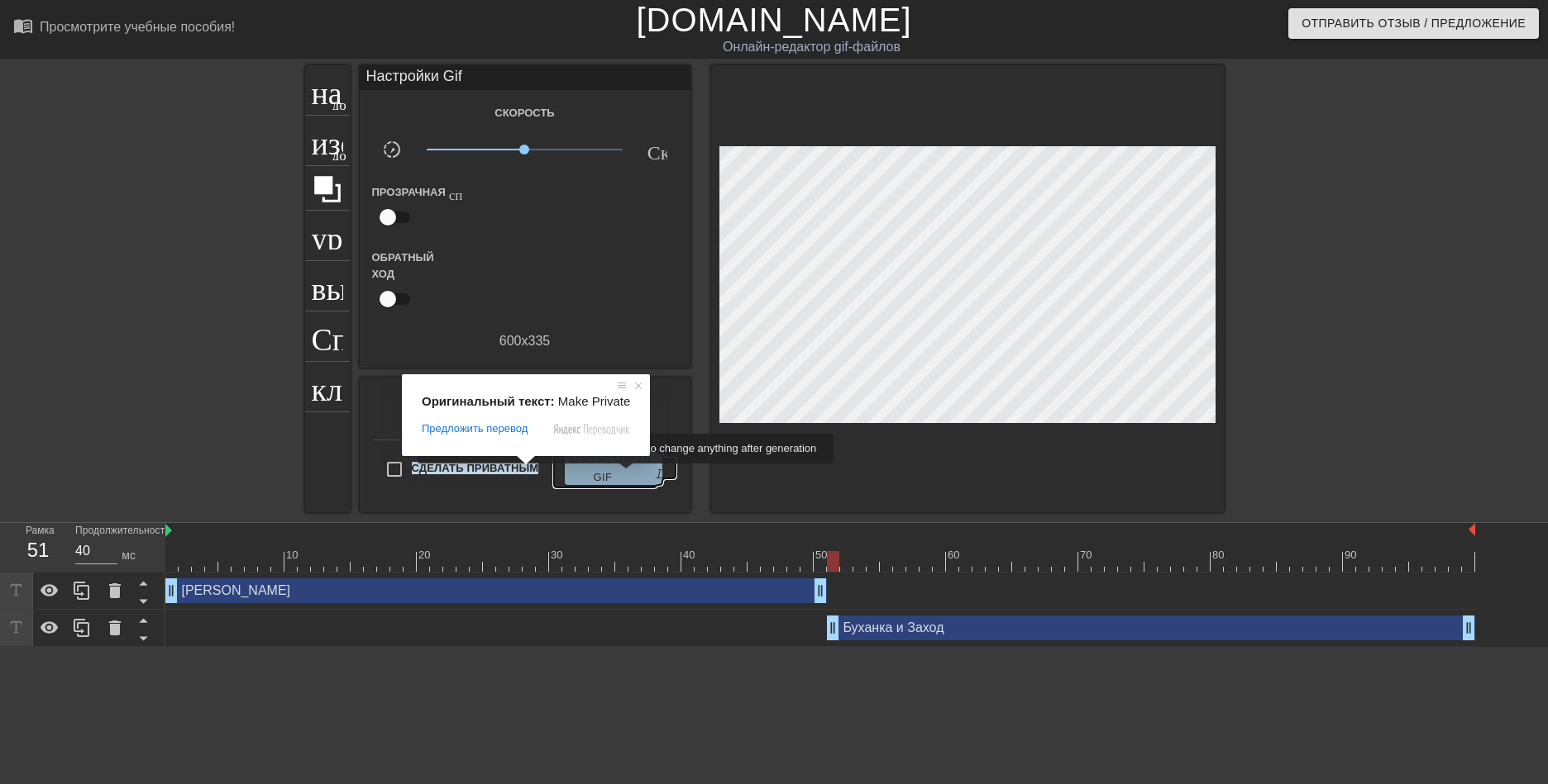
click at [628, 475] on ya-tr-span "Сгенерировать GIF" at bounding box center [602, 468] width 97 height 38
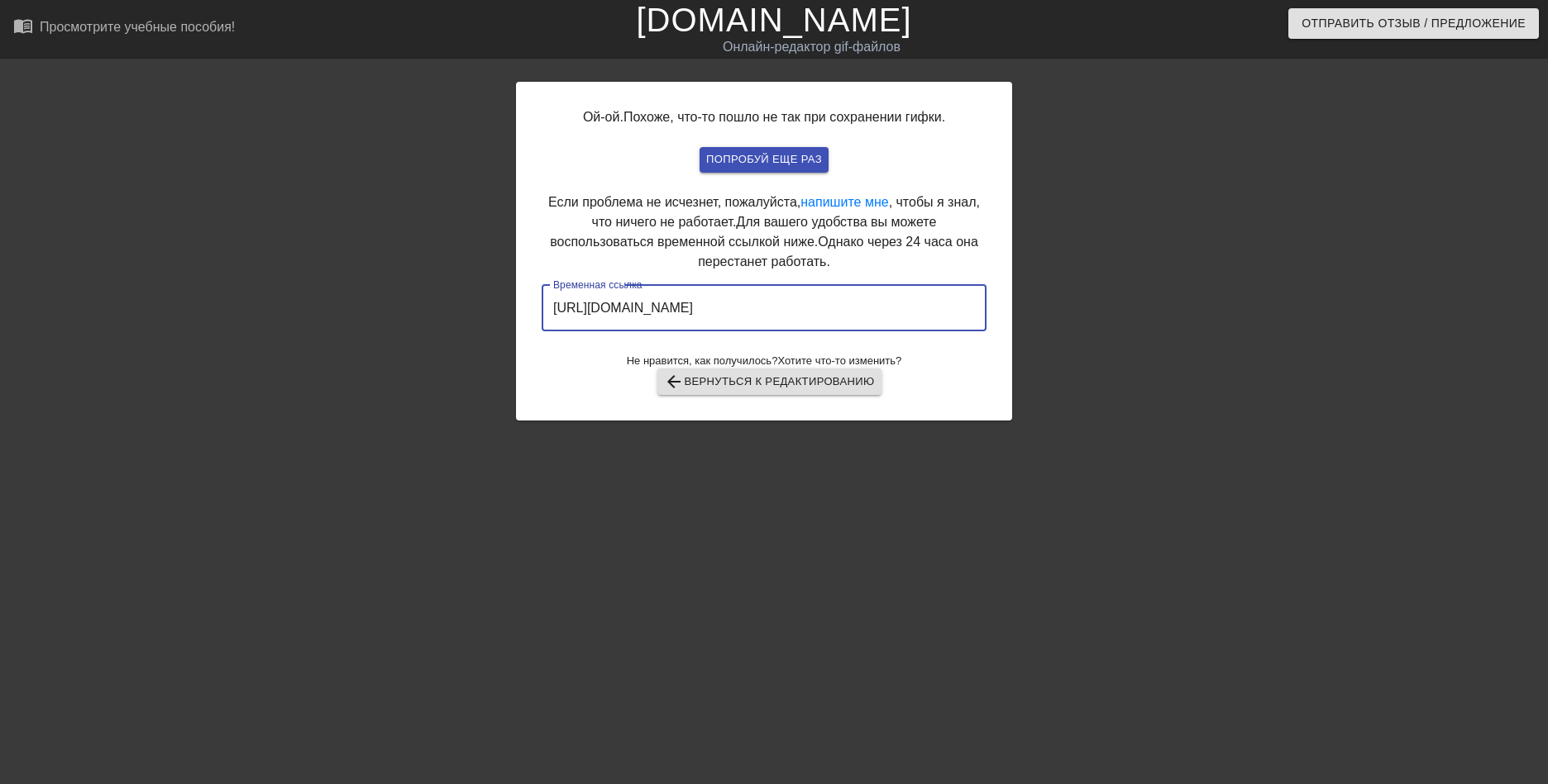
drag, startPoint x: 897, startPoint y: 320, endPoint x: 512, endPoint y: 322, distance: 385.0
click at [512, 322] on div "Ой-ой. Похоже, что-то пошло не так при сохранении гифки. попробуй еще раз Если …" at bounding box center [774, 242] width 1548 height 355
click at [1525, 249] on div "Ой-ой. Похоже, что-то пошло не так при сохранении гифки. попробуй еще раз Если …" at bounding box center [774, 242] width 1548 height 355
